Goal: Task Accomplishment & Management: Complete application form

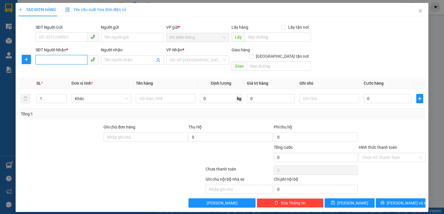
click at [71, 61] on input "SĐT Người Nhận *" at bounding box center [62, 59] width 52 height 9
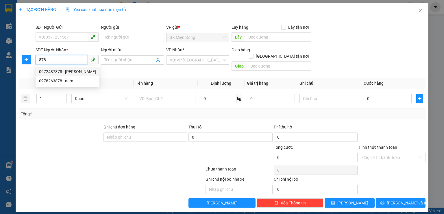
click at [72, 74] on div "0972487878 - [PERSON_NAME]" at bounding box center [67, 71] width 57 height 6
type input "0972487878"
type input "[PERSON_NAME]"
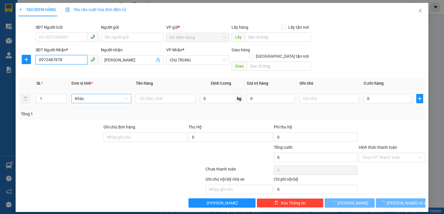
type input "250.000"
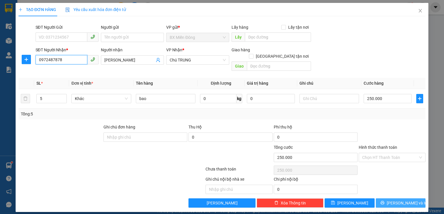
type input "0972487878"
click at [396, 199] on span "[PERSON_NAME] và In" at bounding box center [407, 202] width 41 height 6
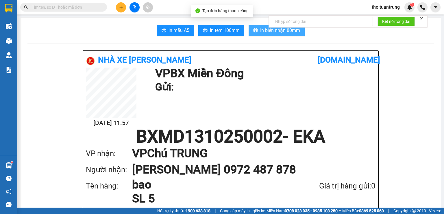
click at [287, 32] on span "In biên nhận 80mm" at bounding box center [280, 30] width 40 height 7
